Goal: Check status

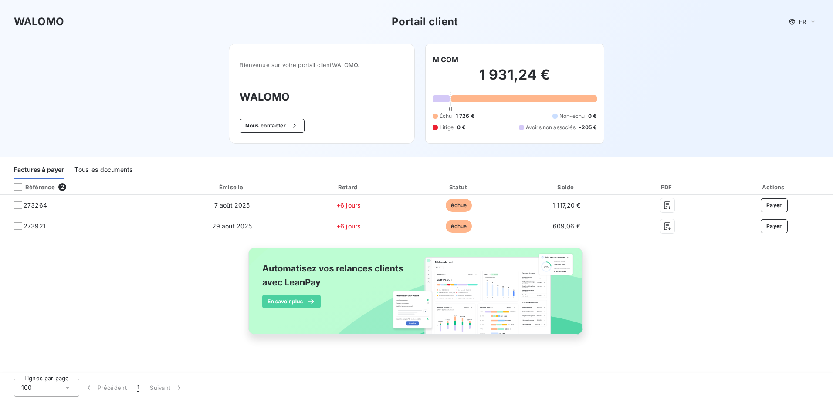
click at [125, 171] on div "Tous les documents" at bounding box center [103, 170] width 58 height 18
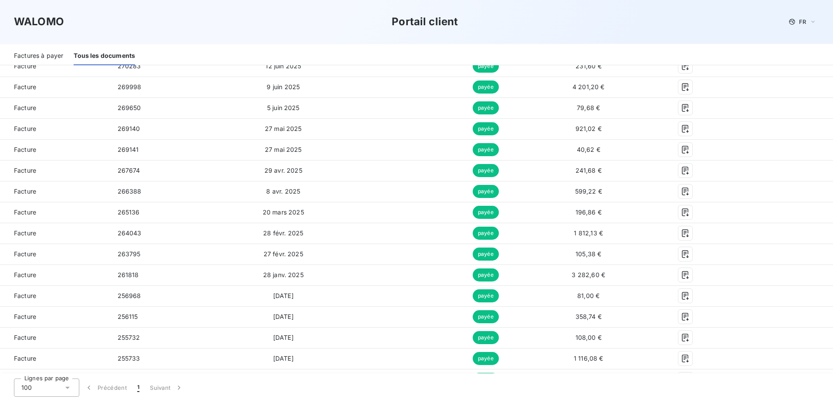
scroll to position [131, 0]
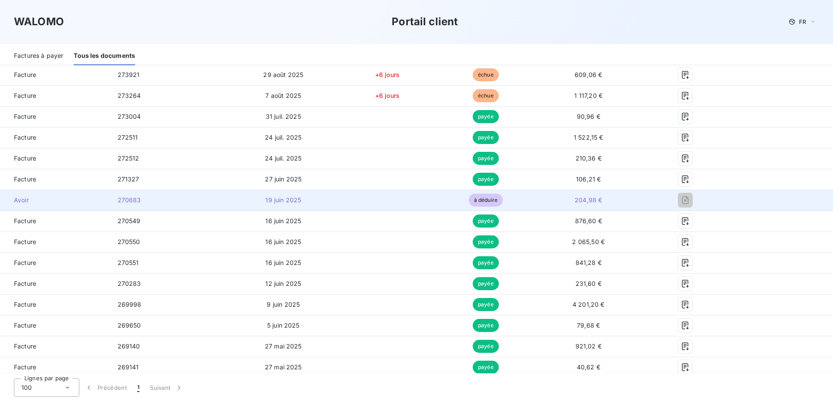
click at [476, 201] on span "à déduire" at bounding box center [486, 200] width 34 height 13
click at [477, 201] on span "à déduire" at bounding box center [486, 200] width 34 height 13
click at [234, 200] on td "19 juin 2025" at bounding box center [283, 200] width 108 height 21
drag, startPoint x: 586, startPoint y: 203, endPoint x: 117, endPoint y: 201, distance: 469.1
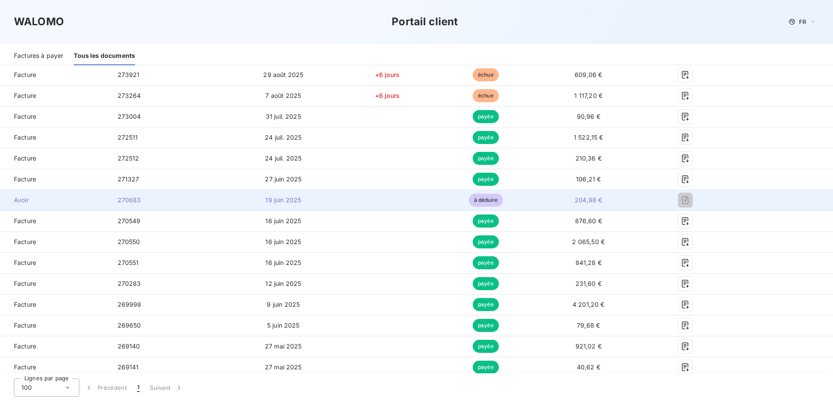
click at [118, 201] on span "270683" at bounding box center [130, 199] width 24 height 7
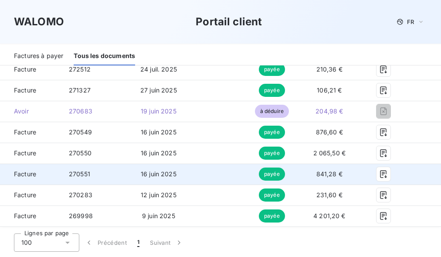
scroll to position [174, 0]
